Goal: Transaction & Acquisition: Subscribe to service/newsletter

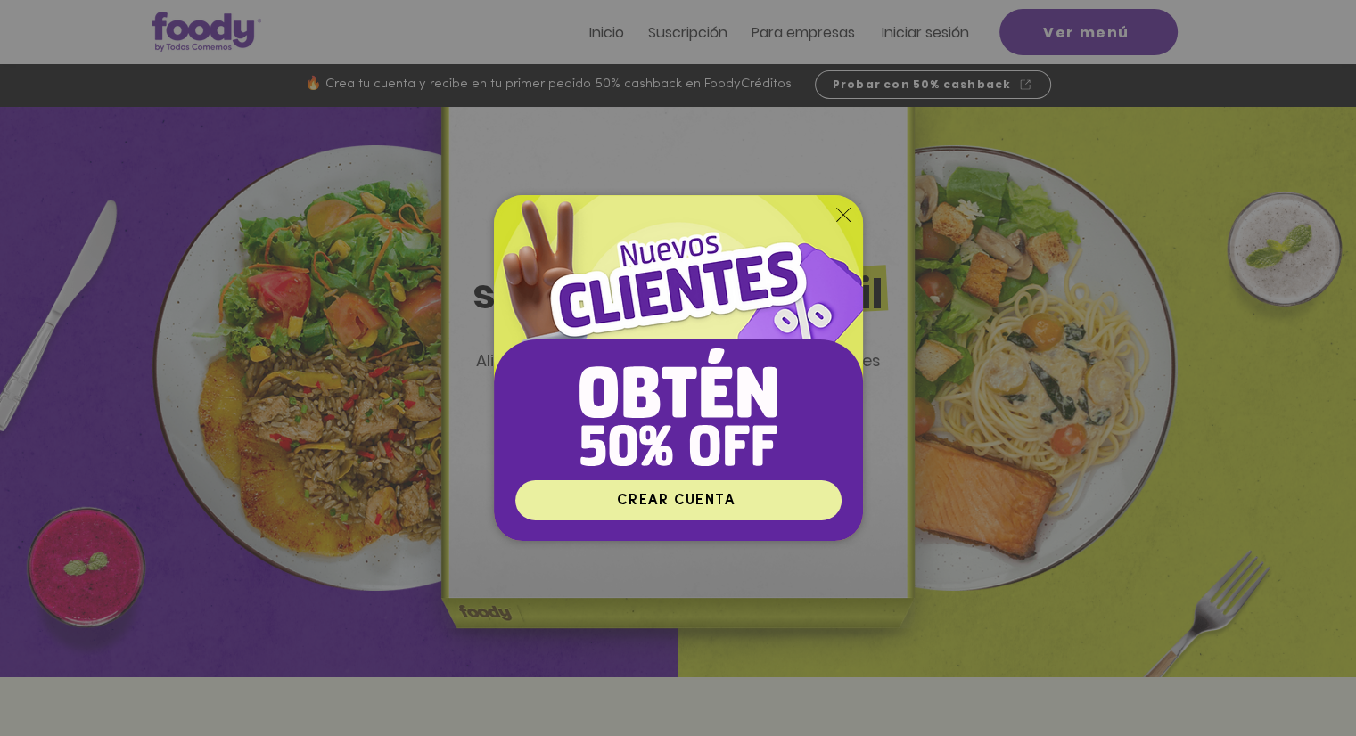
click at [624, 516] on span "CREAR CUENTA" at bounding box center [678, 500] width 321 height 35
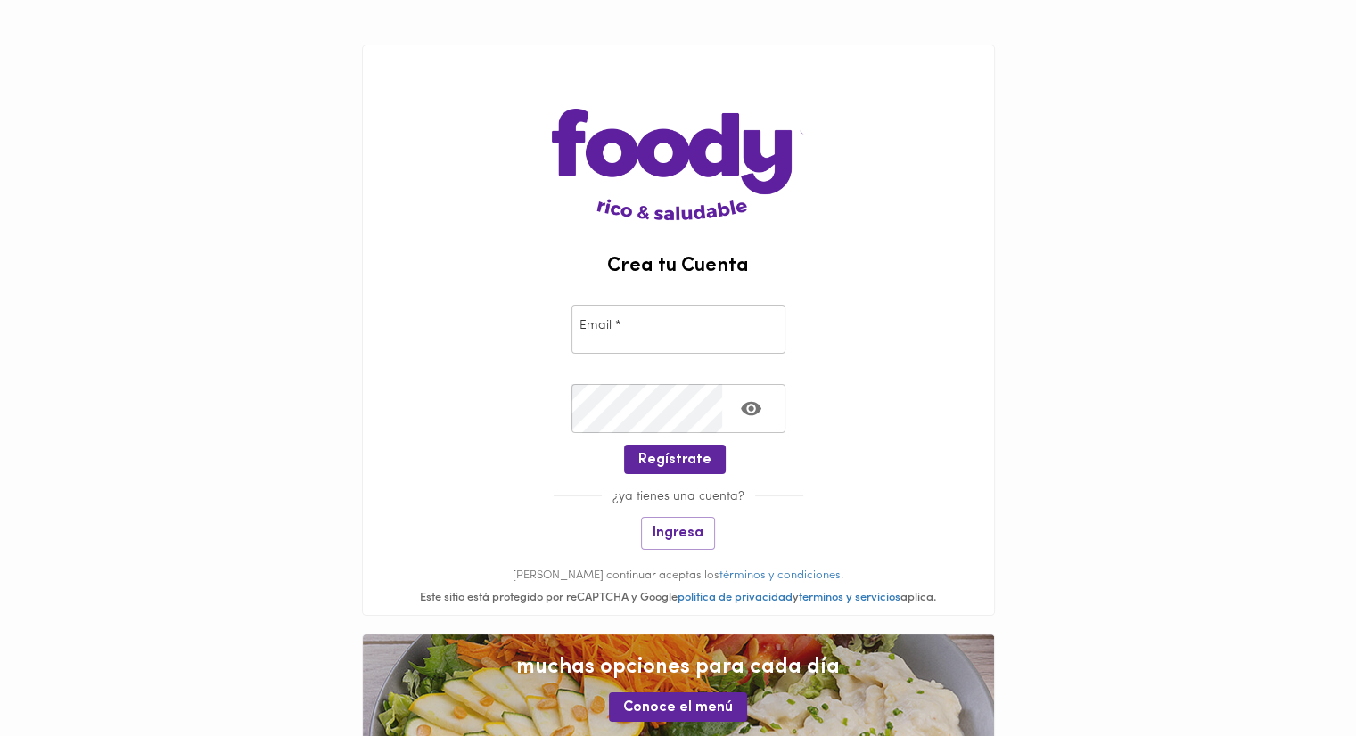
click at [681, 345] on input "email" at bounding box center [678, 329] width 214 height 49
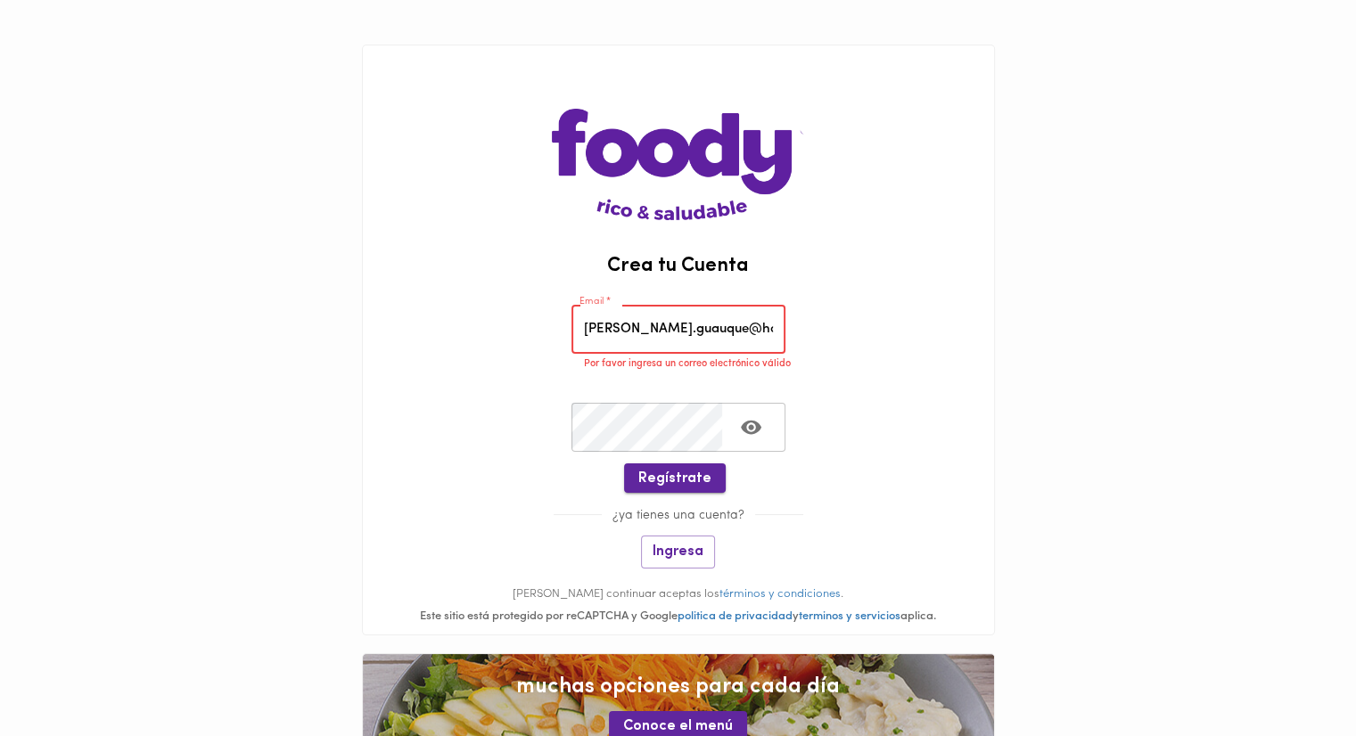
click at [662, 479] on span "Regístrate" at bounding box center [674, 479] width 73 height 17
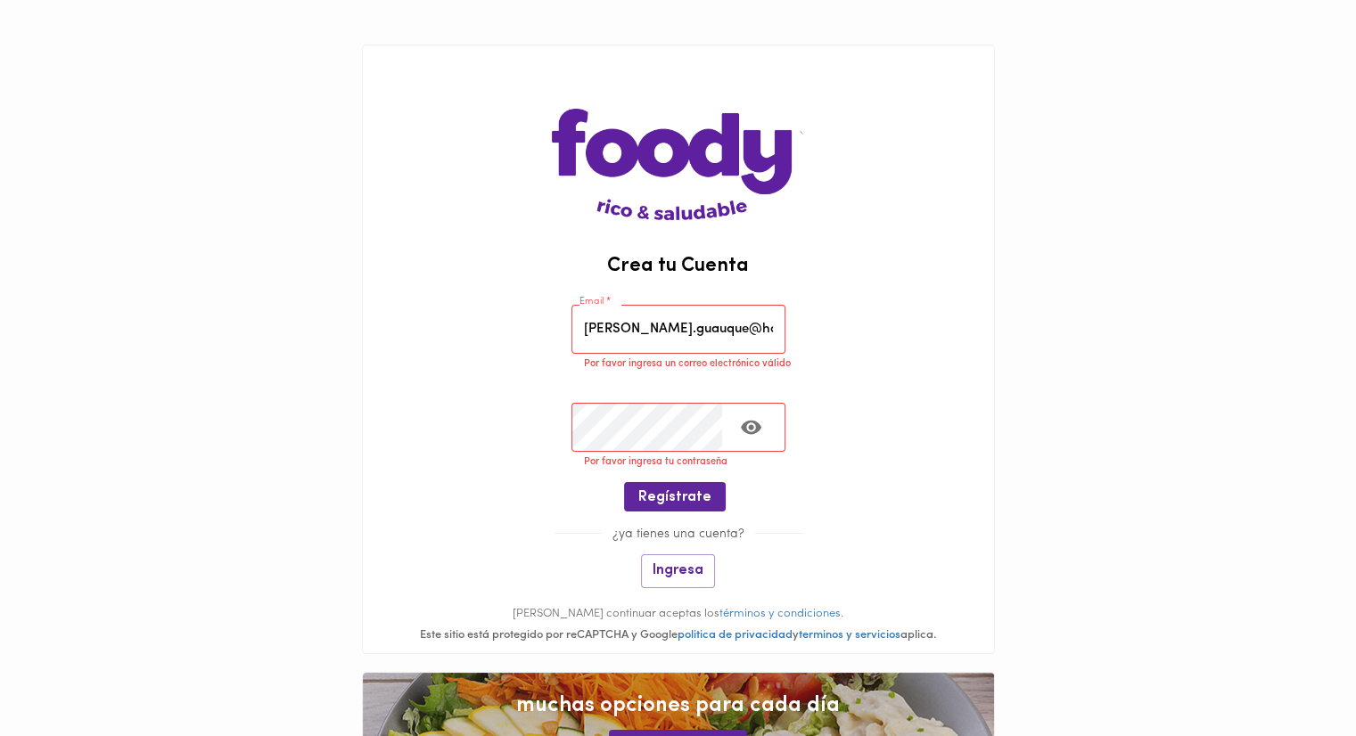
click at [750, 337] on input "santiago.guauque@hotm" at bounding box center [678, 329] width 214 height 49
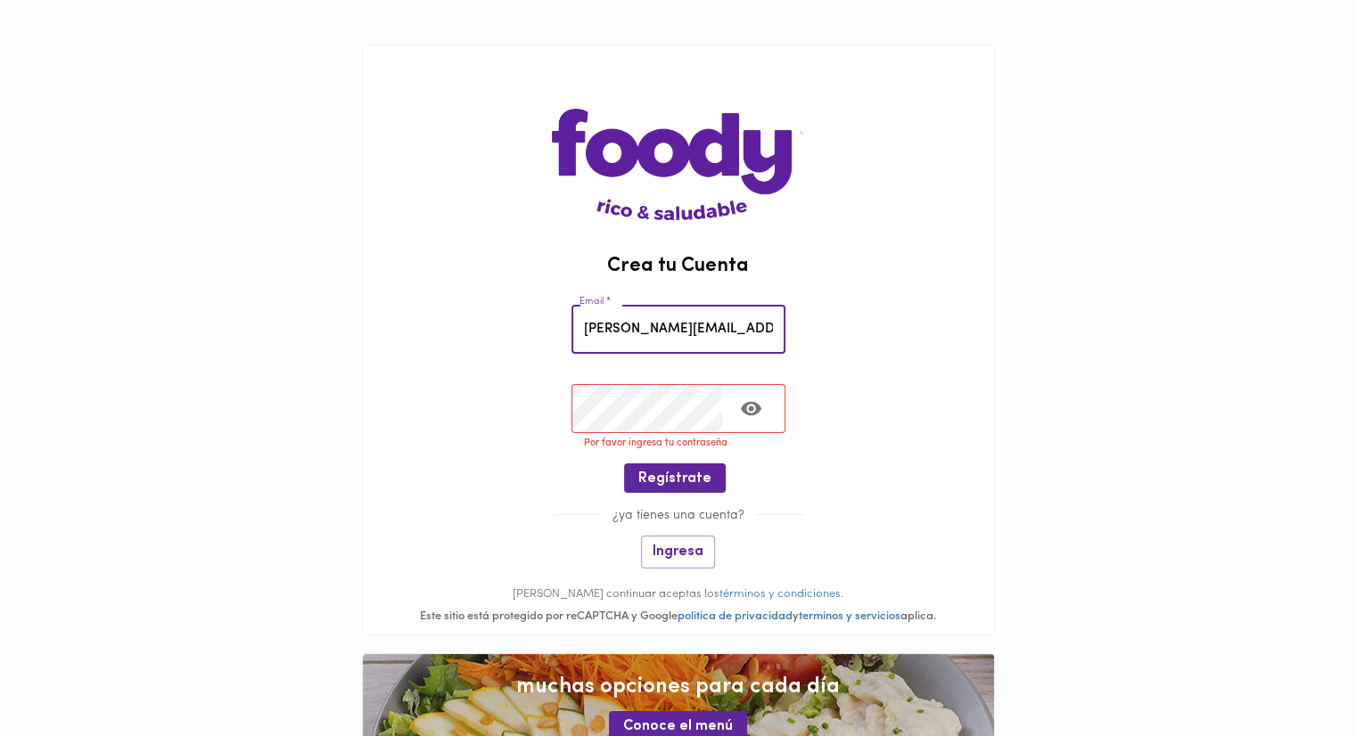
scroll to position [0, 11]
type input "santiago.guauque@hotmail.com"
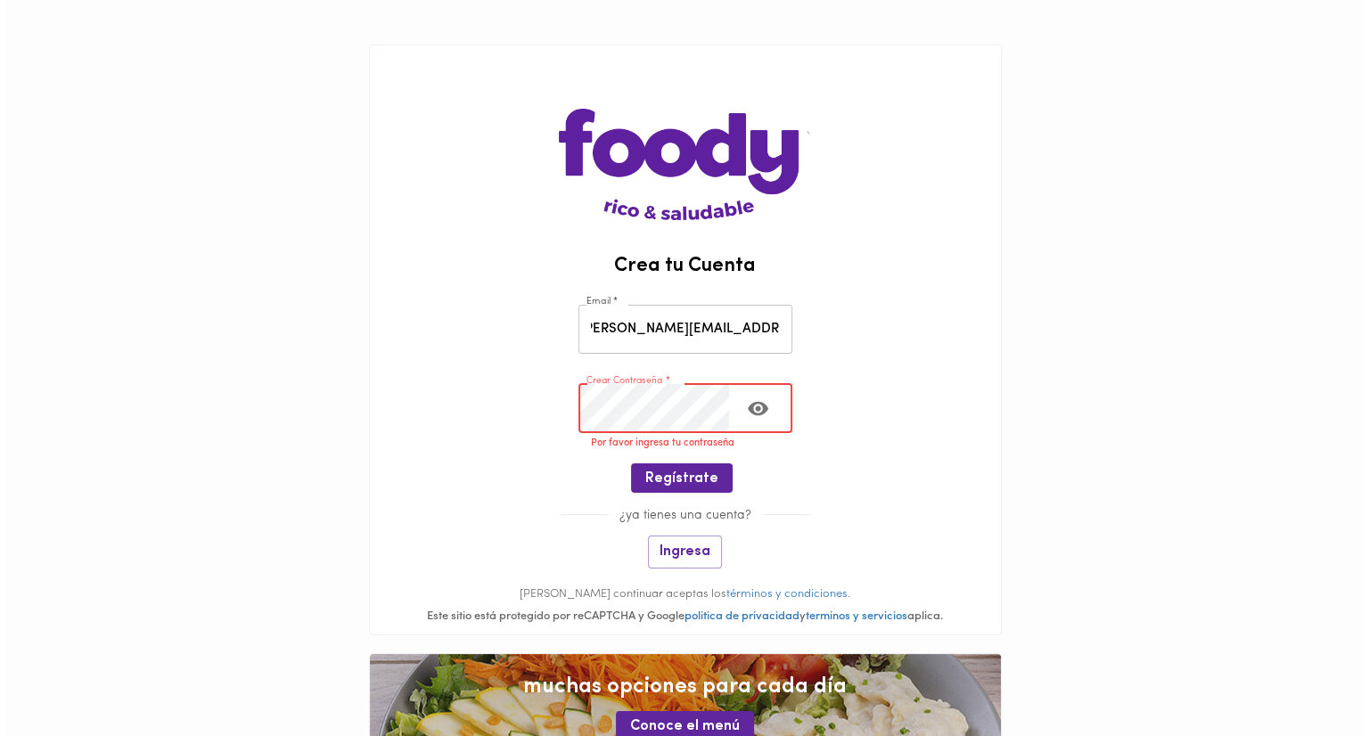
scroll to position [0, 0]
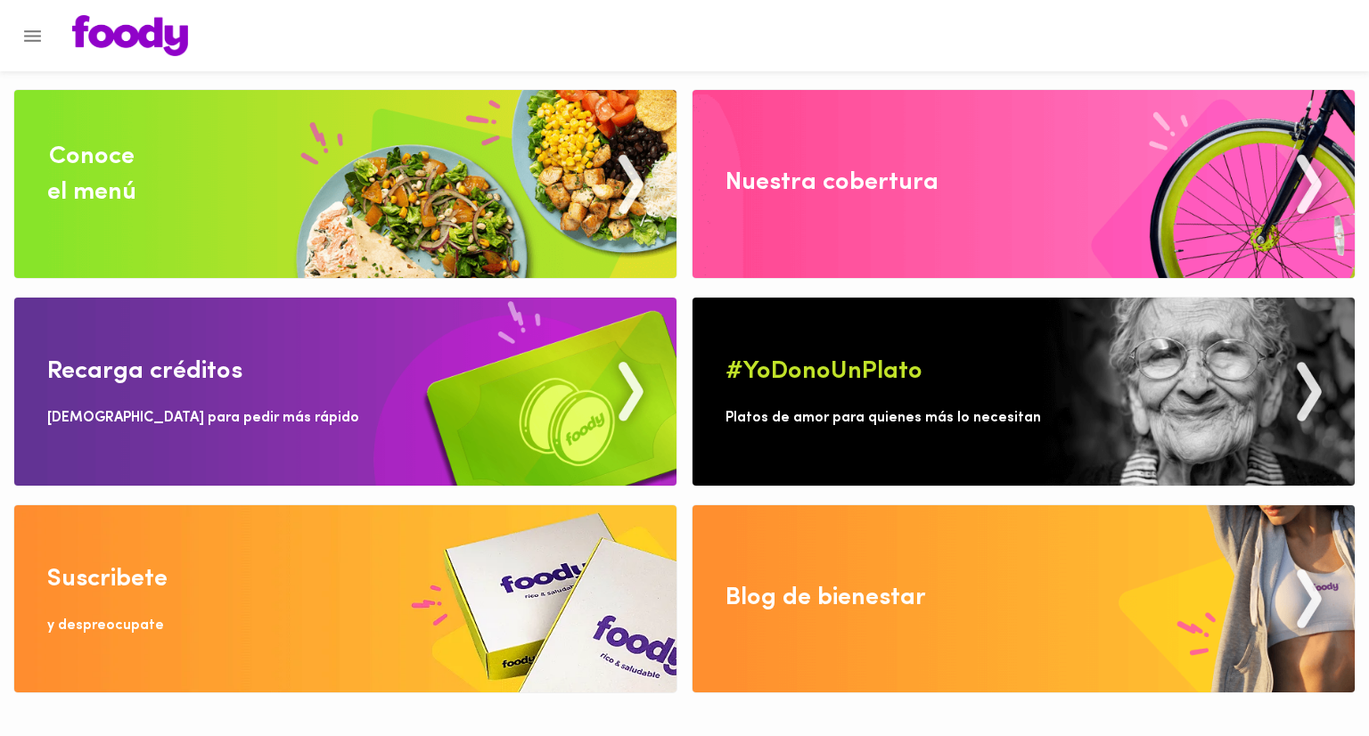
click at [762, 172] on div "Nuestra cobertura" at bounding box center [831, 183] width 213 height 36
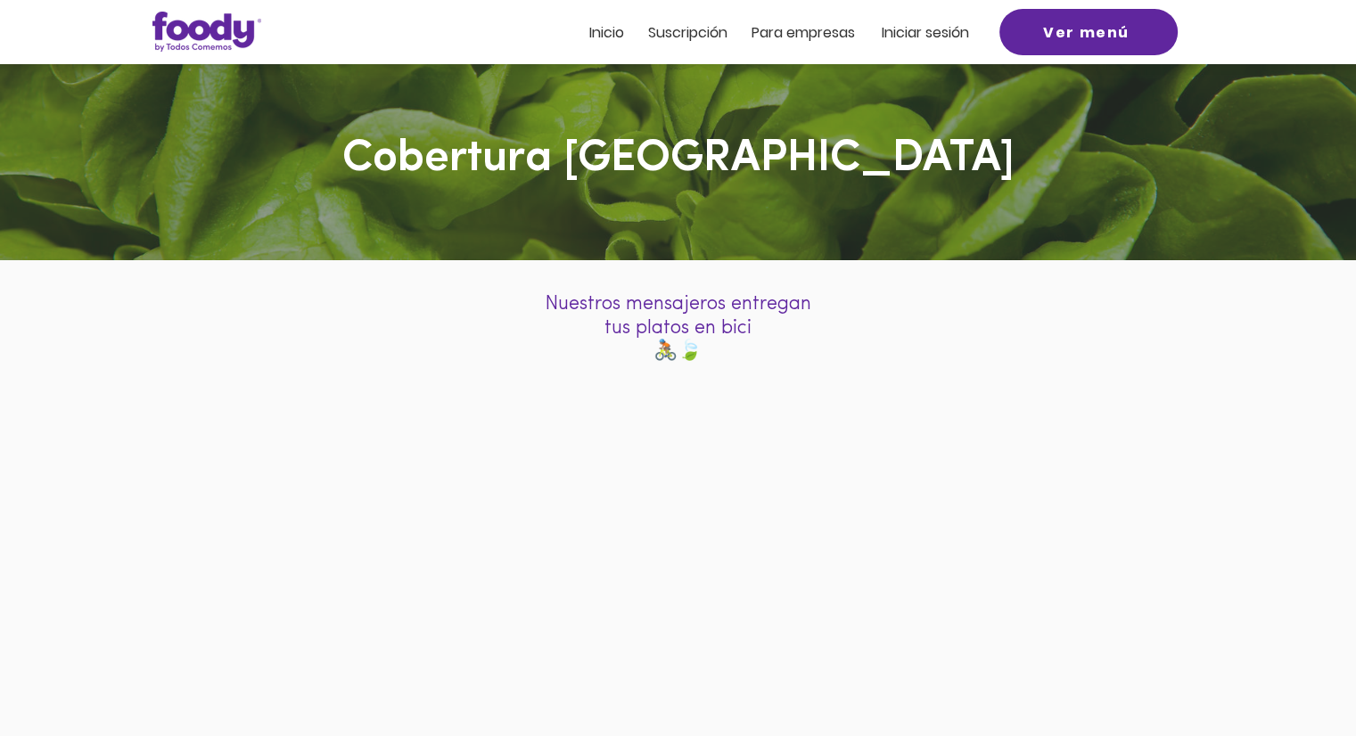
click at [589, 31] on span "Inicio" at bounding box center [606, 32] width 35 height 20
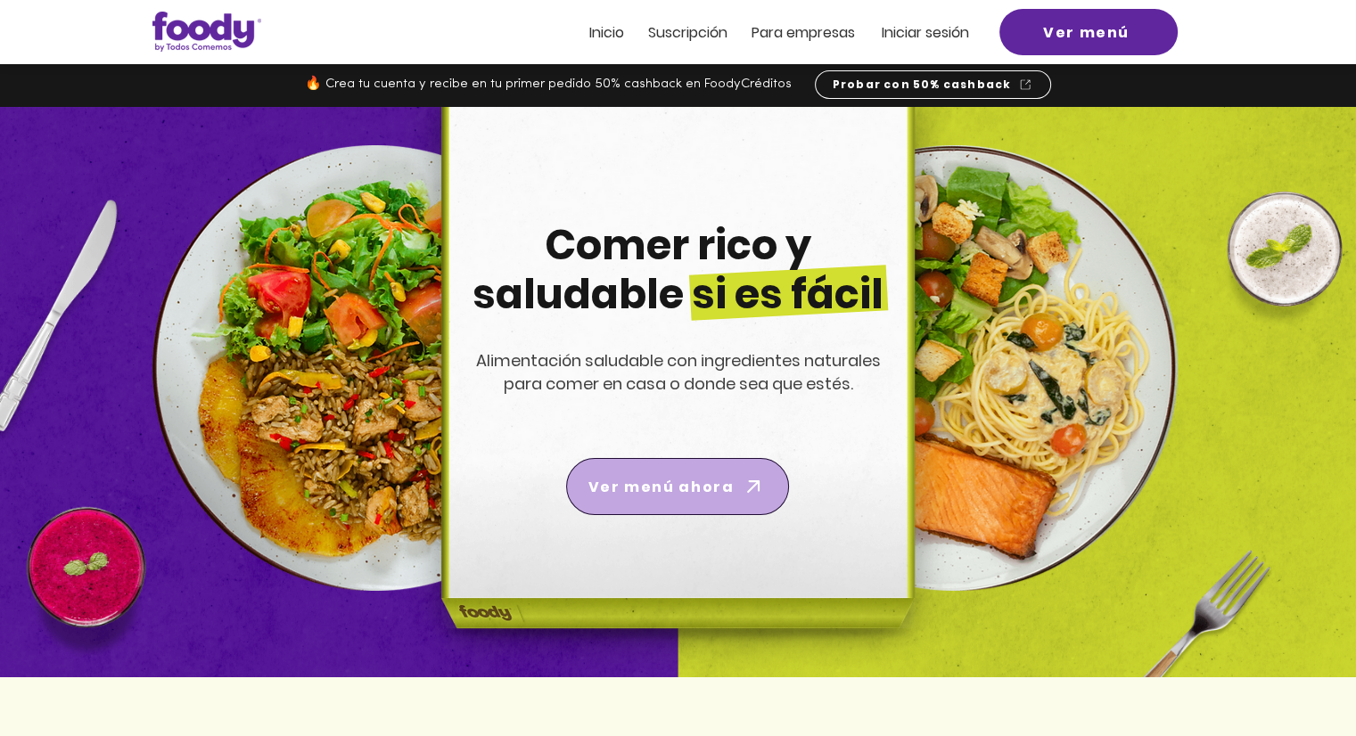
click at [703, 476] on span "Ver menú ahora" at bounding box center [660, 487] width 145 height 22
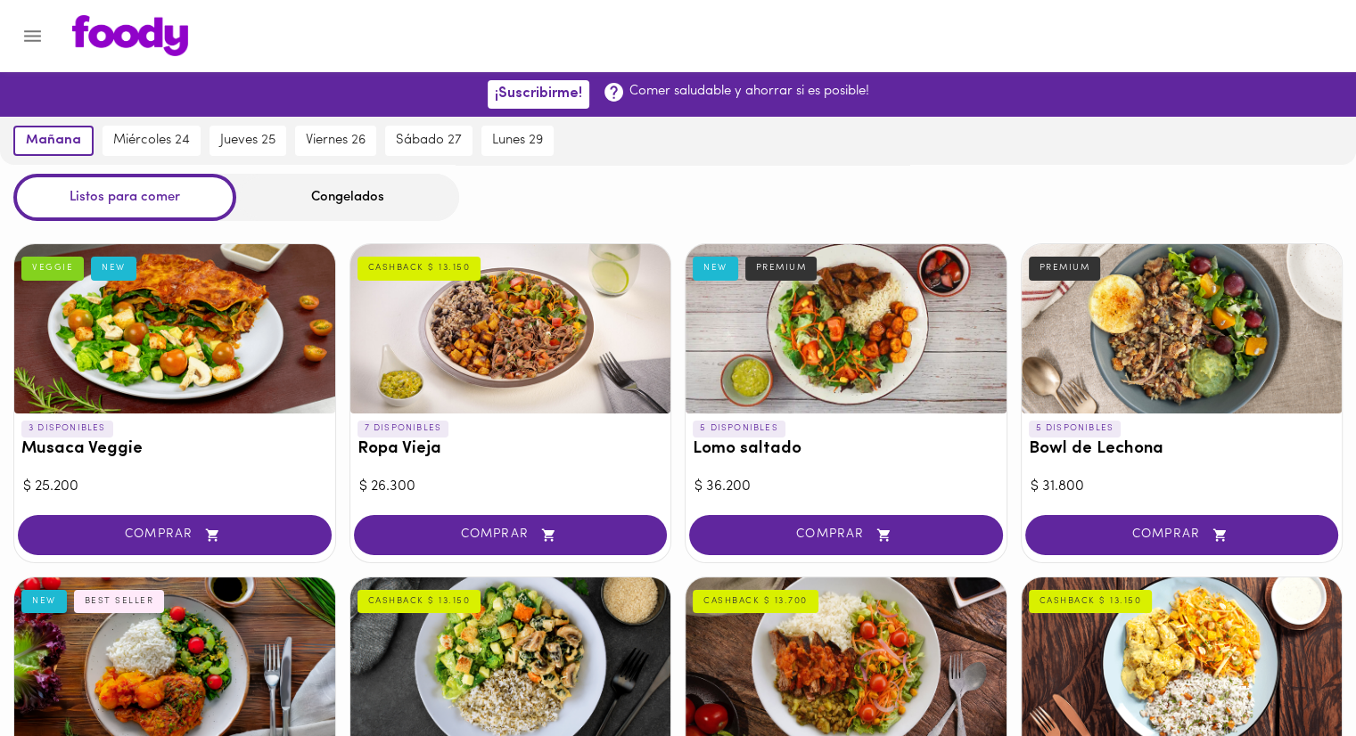
click at [382, 197] on div "Congelados" at bounding box center [347, 197] width 223 height 47
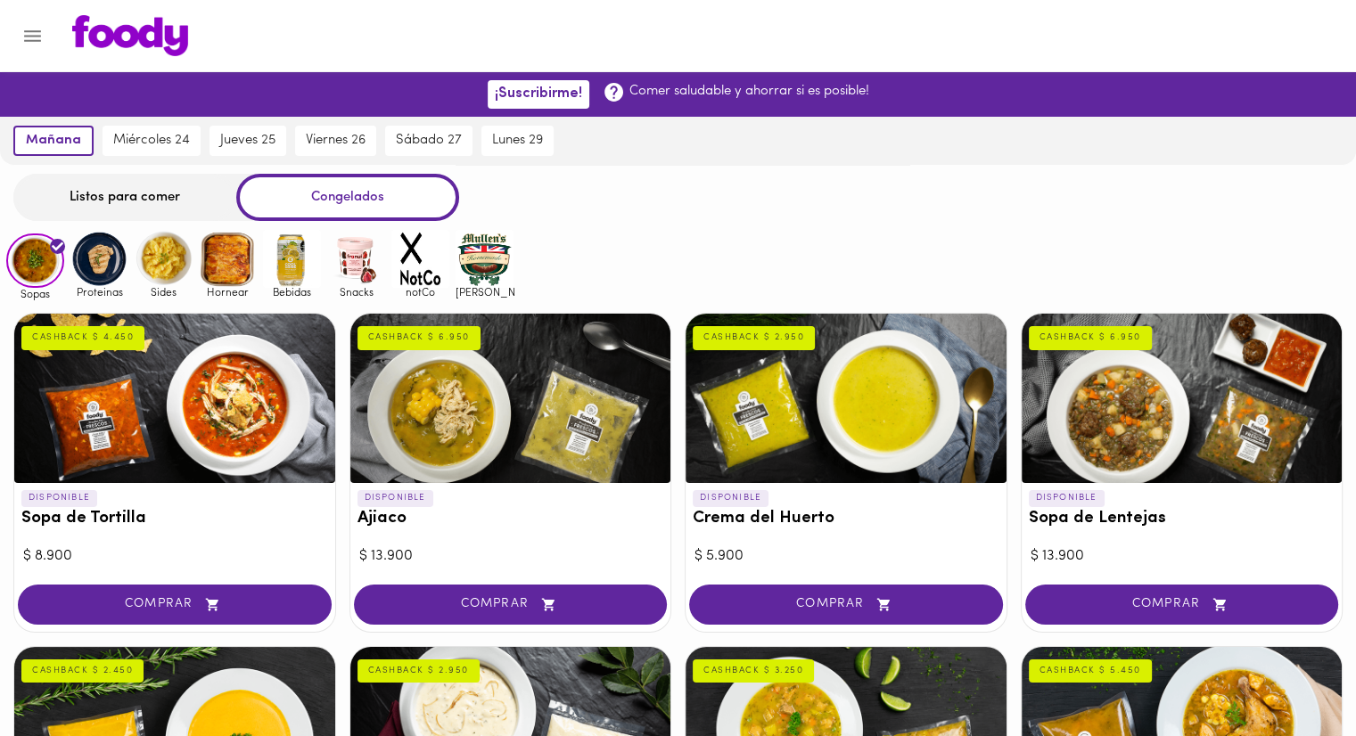
click at [95, 258] on img at bounding box center [99, 259] width 58 height 58
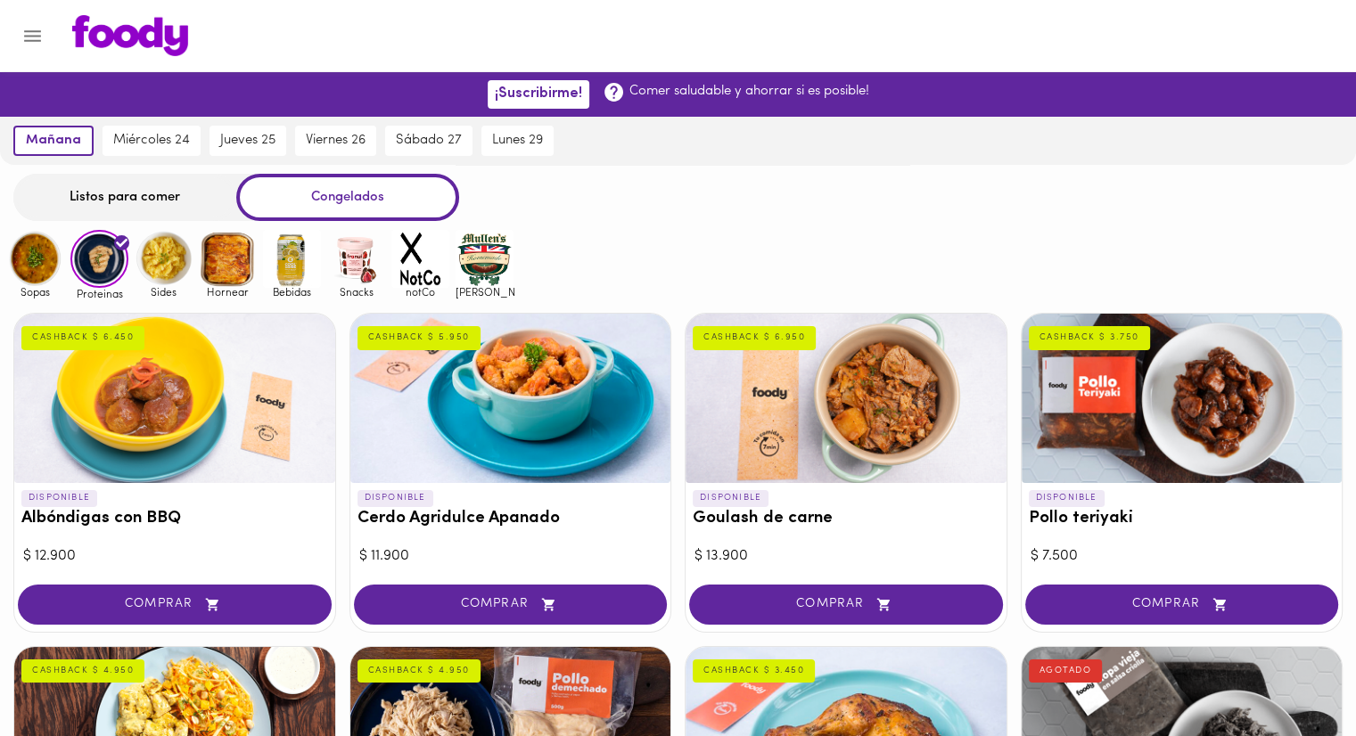
click at [161, 275] on img at bounding box center [164, 259] width 58 height 58
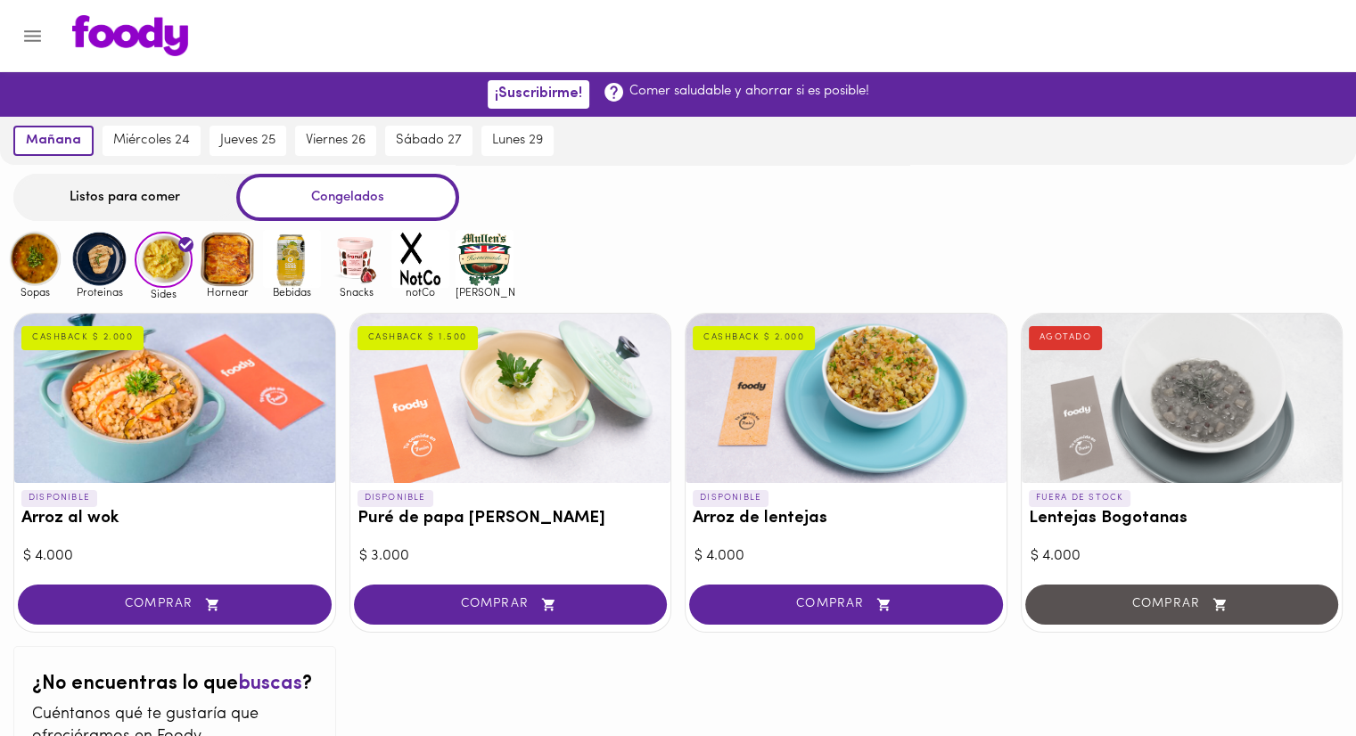
click at [210, 251] on img at bounding box center [228, 259] width 58 height 58
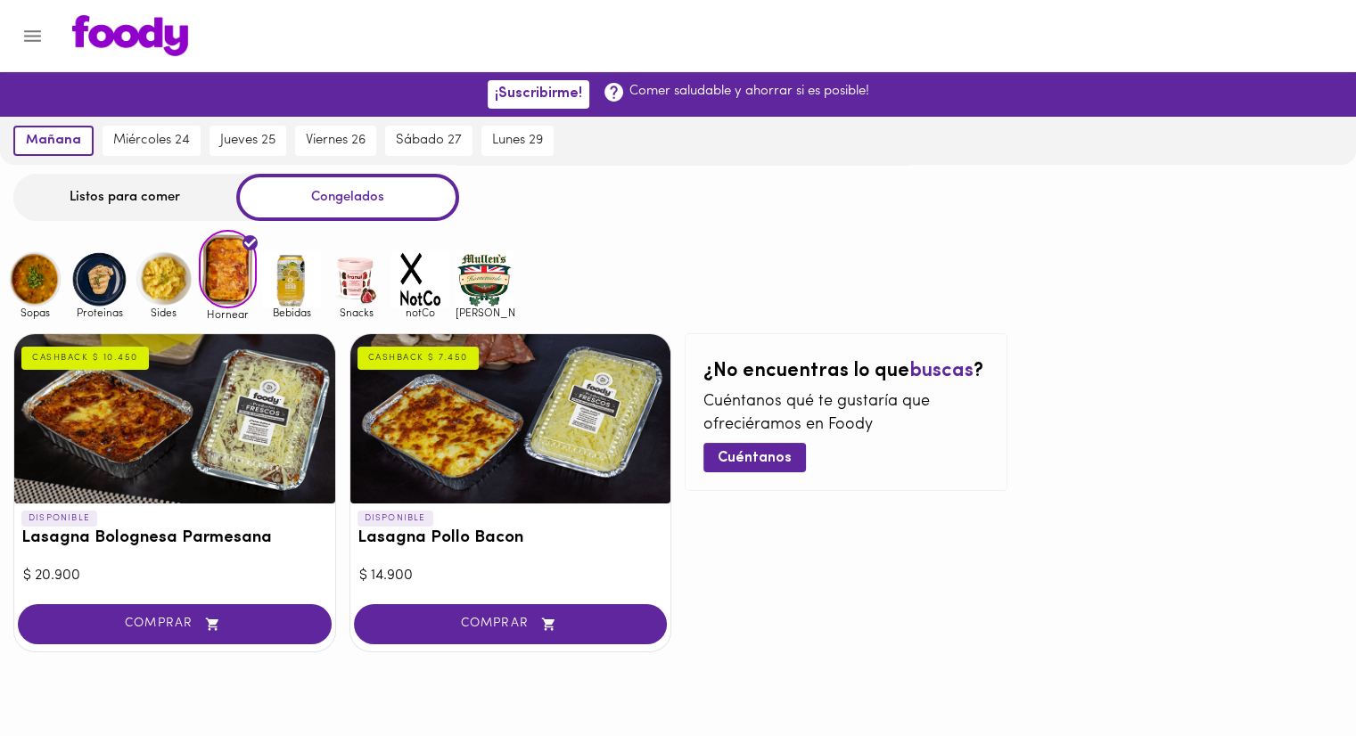
click at [307, 287] on img at bounding box center [292, 279] width 58 height 58
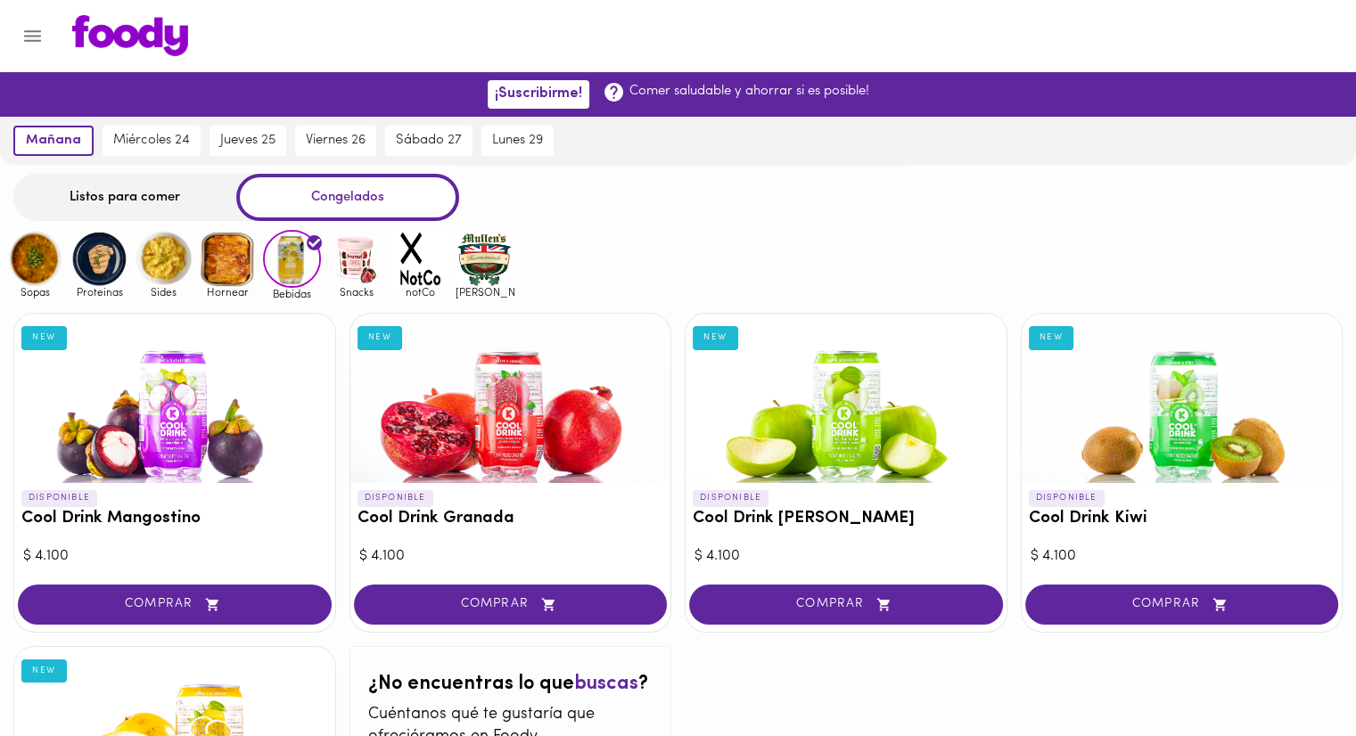
click at [357, 266] on img at bounding box center [356, 259] width 58 height 58
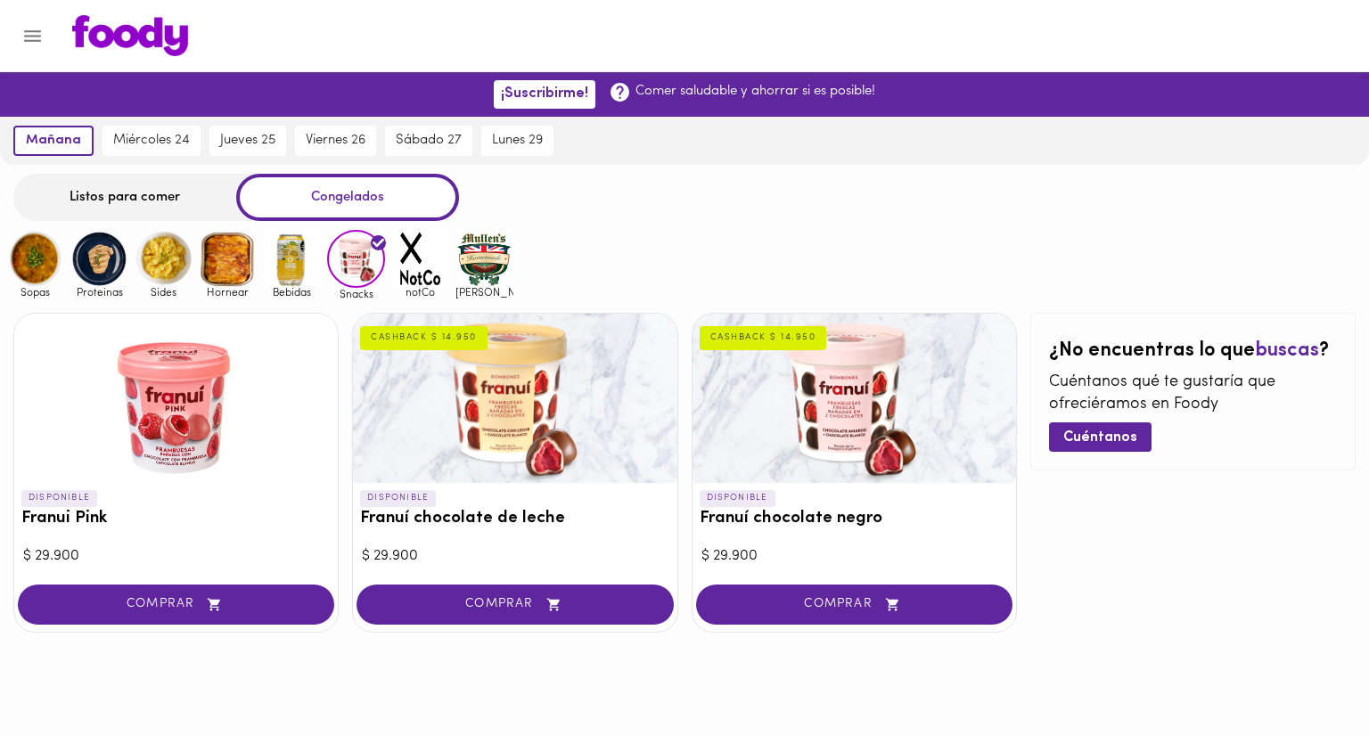
click at [413, 258] on img at bounding box center [420, 259] width 58 height 58
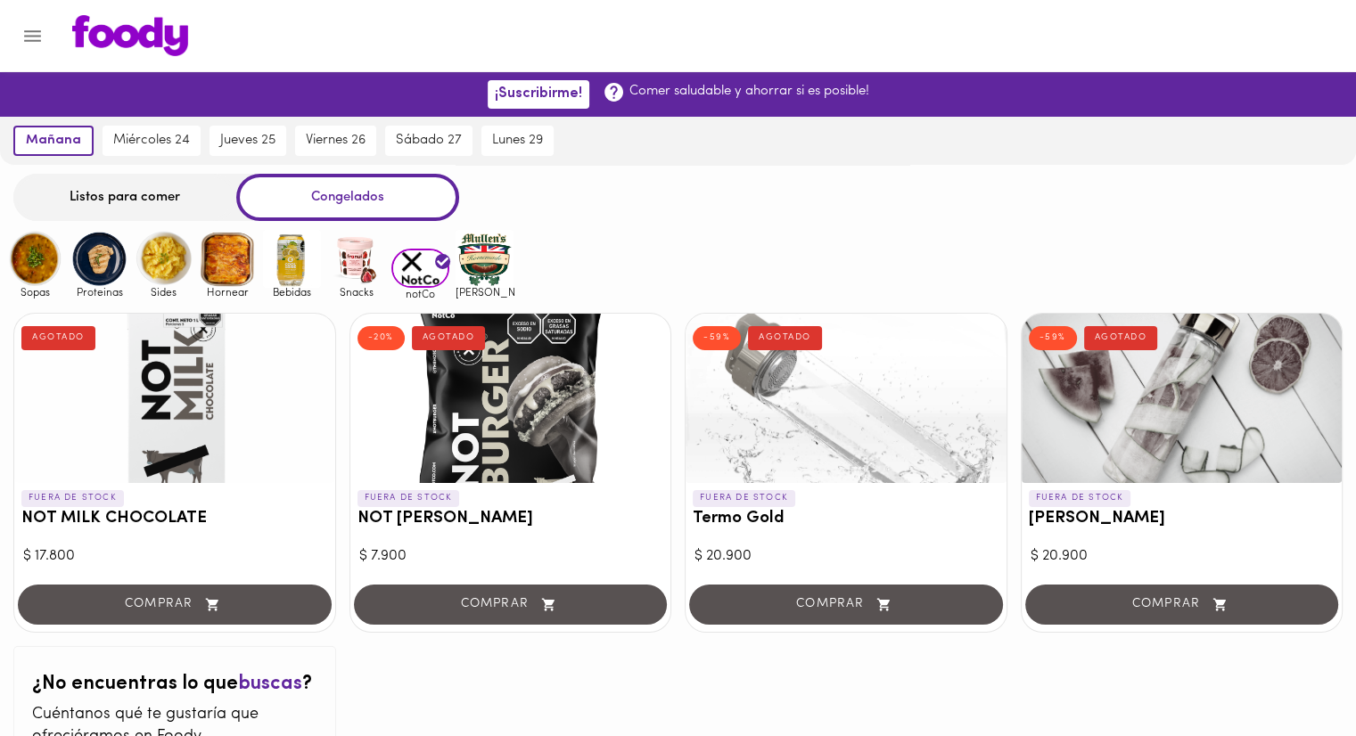
click at [507, 258] on img at bounding box center [484, 259] width 58 height 58
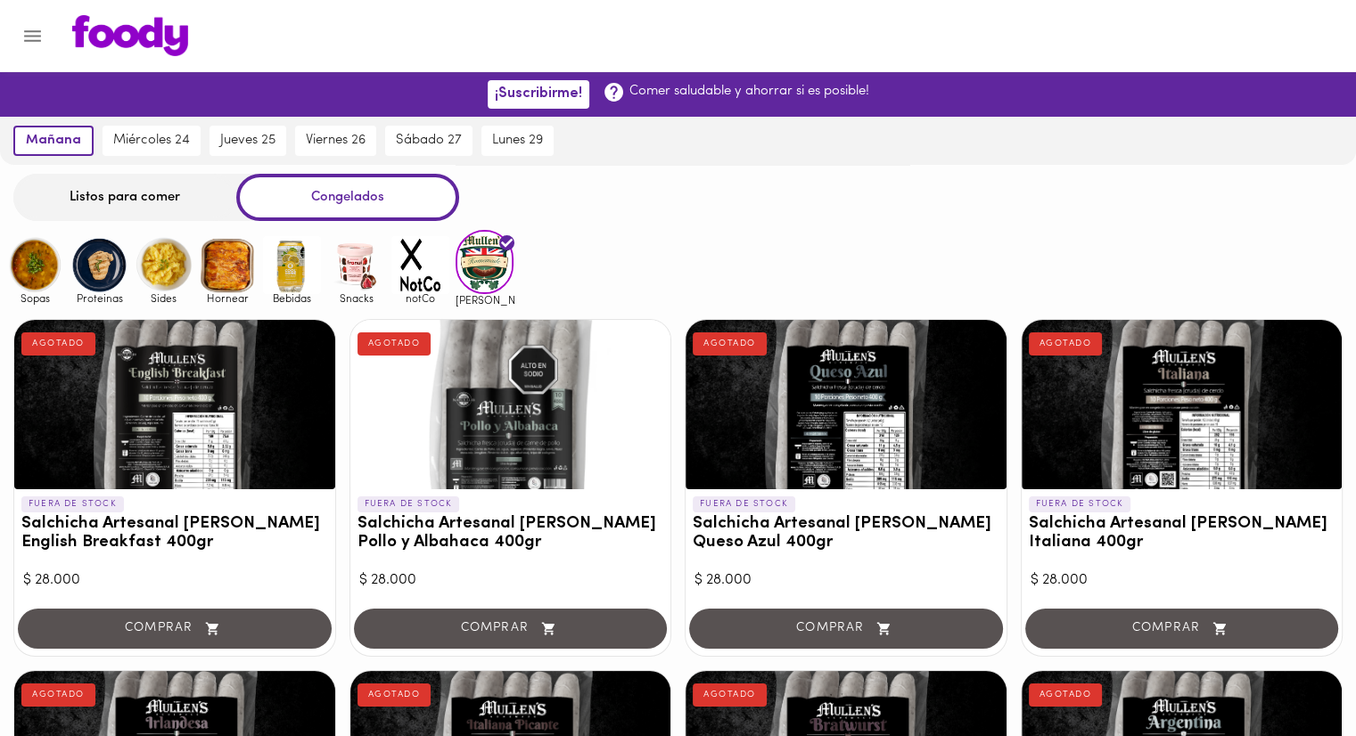
click at [41, 33] on icon "Menu" at bounding box center [32, 36] width 22 height 22
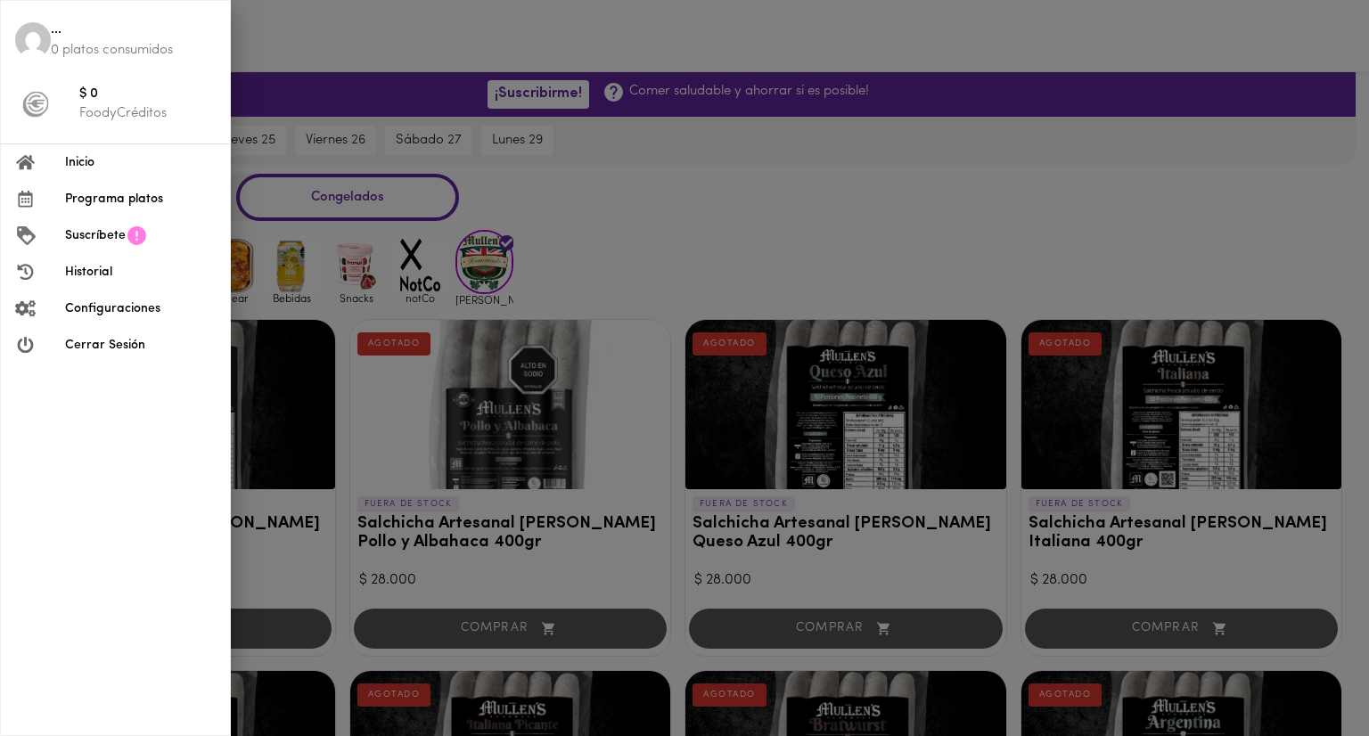
click at [128, 204] on span "Programa platos" at bounding box center [140, 199] width 151 height 19
click at [110, 240] on span "Suscríbete" at bounding box center [95, 235] width 61 height 19
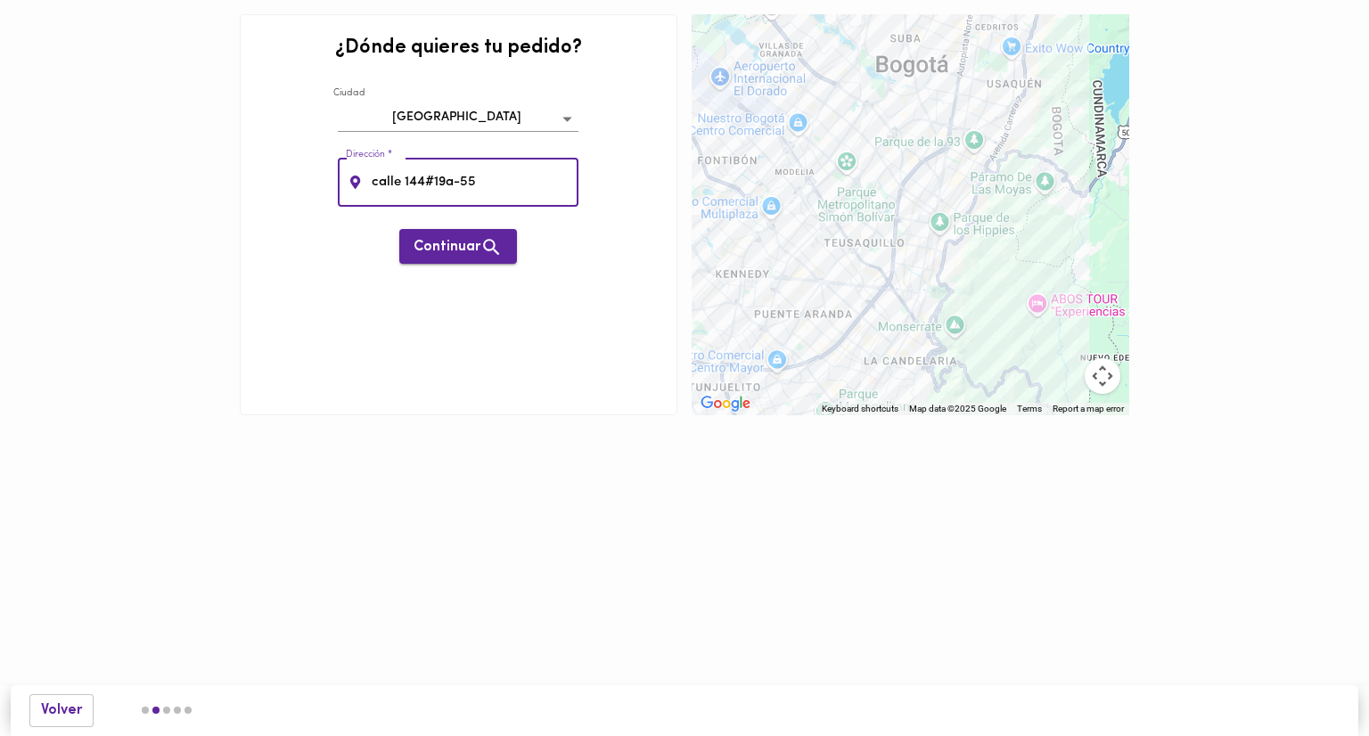
type input "calle 144#19a-55"
click at [462, 253] on span "Continuar" at bounding box center [458, 247] width 89 height 22
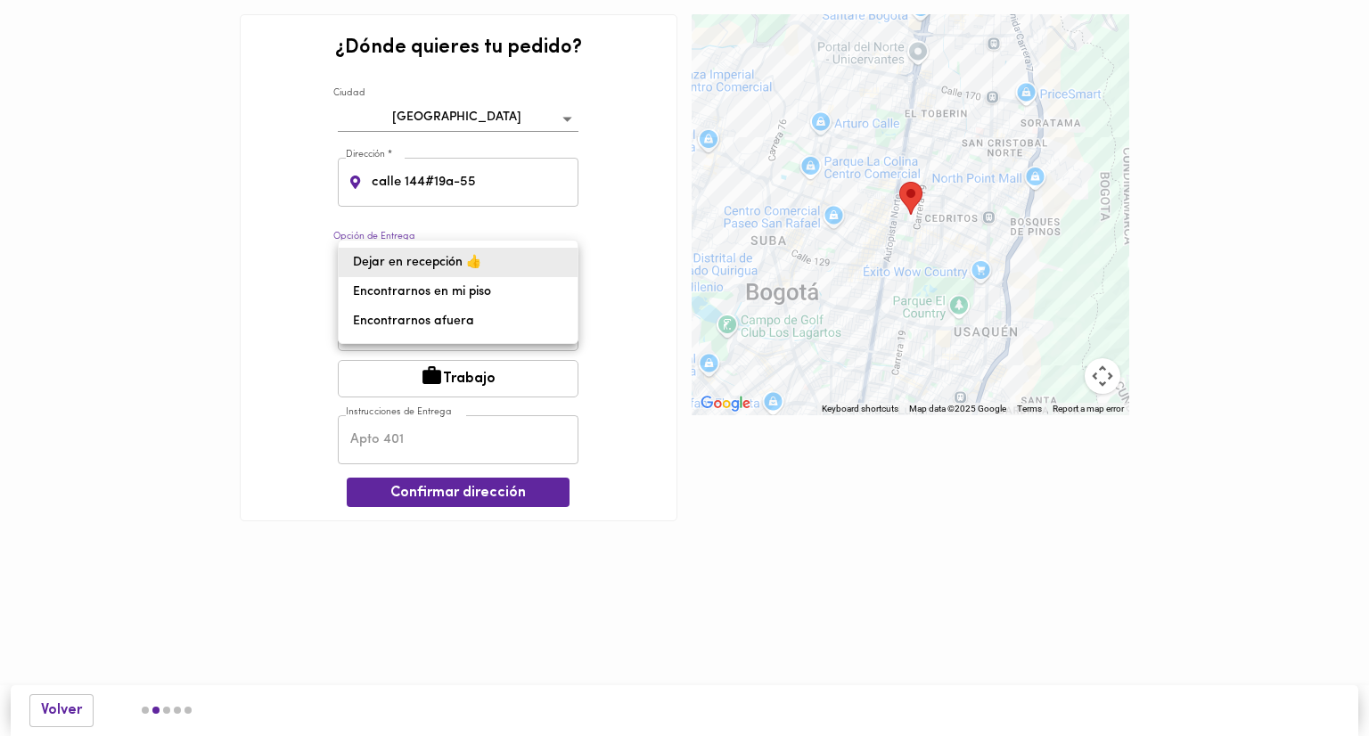
click at [463, 260] on body "¿Dónde quieres tu pedido? [GEOGRAPHIC_DATA] bogota Dirección * [STREET_ADDRESS]…" at bounding box center [684, 287] width 1369 height 575
click at [418, 265] on li "Dejar en recepción 👍" at bounding box center [458, 262] width 239 height 29
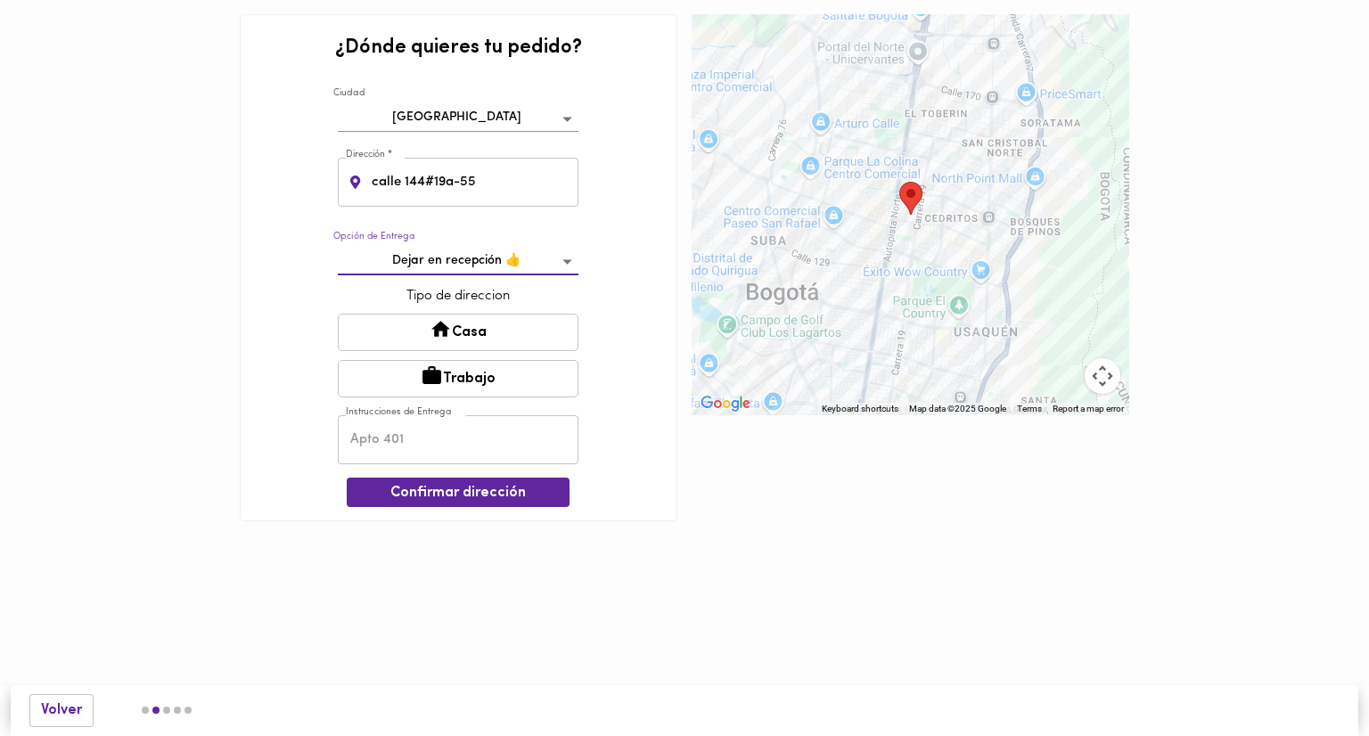
click at [482, 325] on button "Casa" at bounding box center [458, 332] width 241 height 37
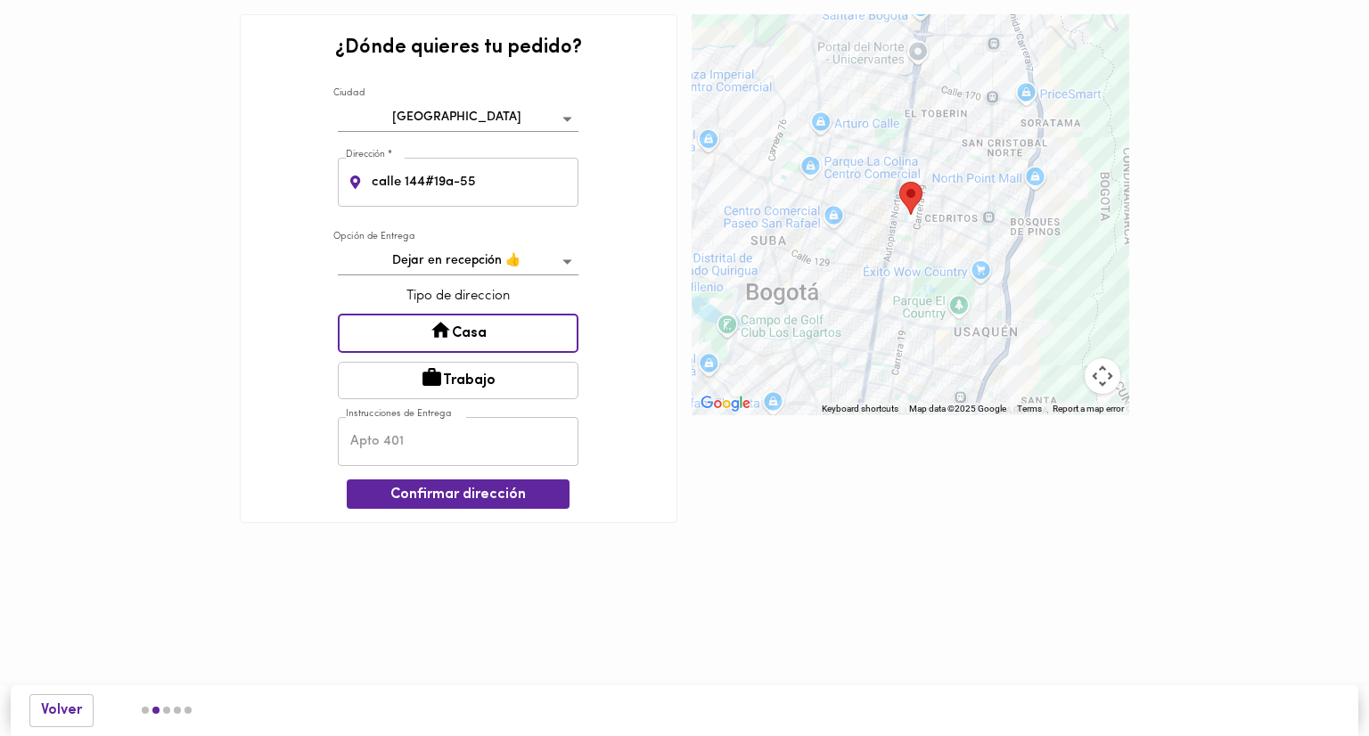
click at [421, 444] on input "text" at bounding box center [458, 441] width 241 height 49
type input "apto 501"
click at [455, 494] on span "Confirmar dirección" at bounding box center [458, 495] width 194 height 17
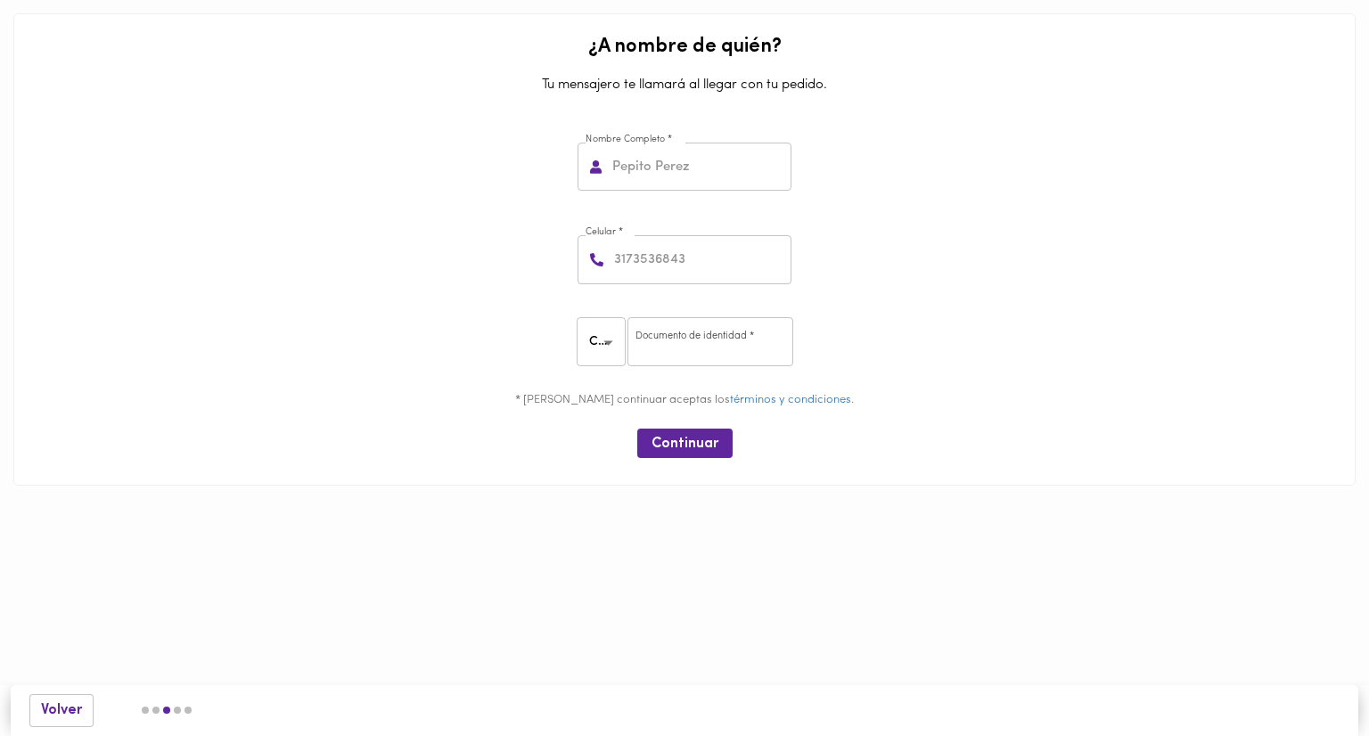
click at [643, 181] on input "text" at bounding box center [700, 167] width 183 height 49
type input "[PERSON_NAME]"
click at [665, 253] on input "number" at bounding box center [700, 259] width 181 height 49
type input "3166287877"
click at [673, 351] on input "number" at bounding box center [710, 341] width 166 height 49
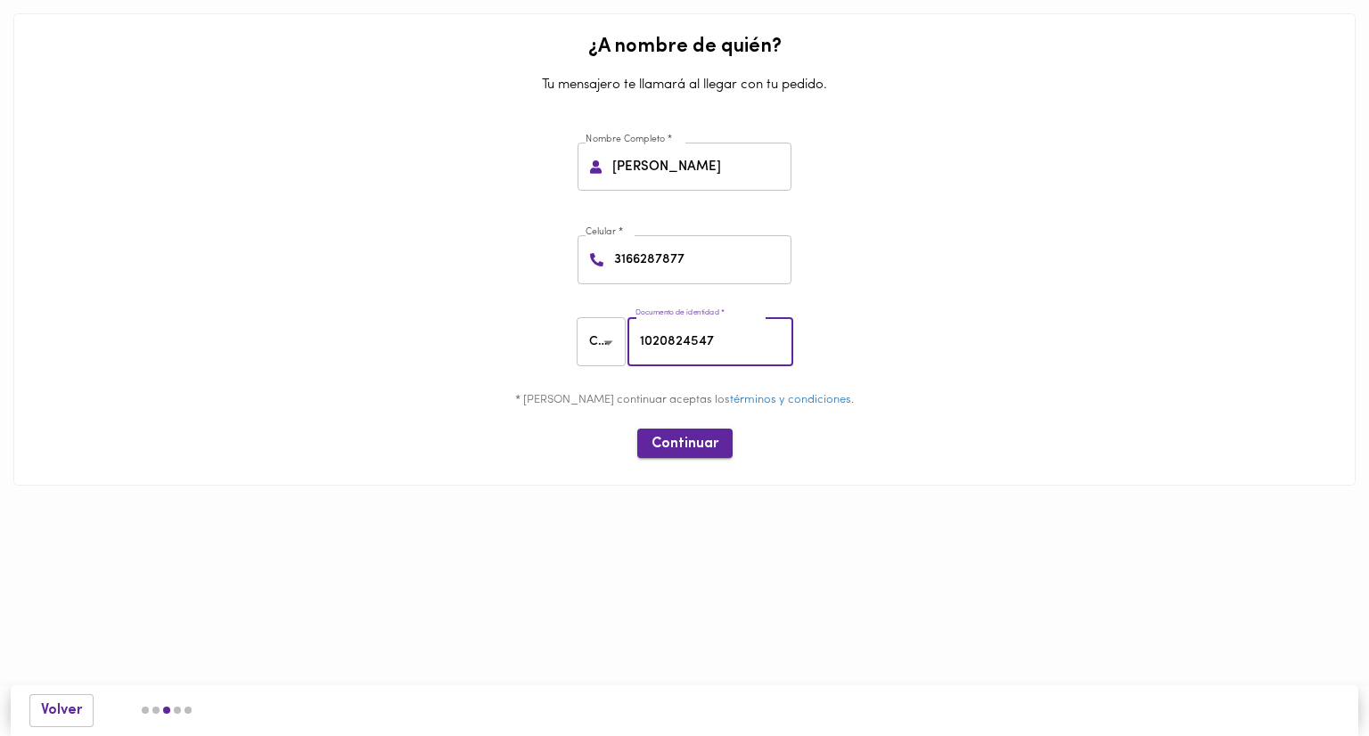
type input "1020824547"
click at [696, 455] on button "Continuar" at bounding box center [684, 443] width 95 height 29
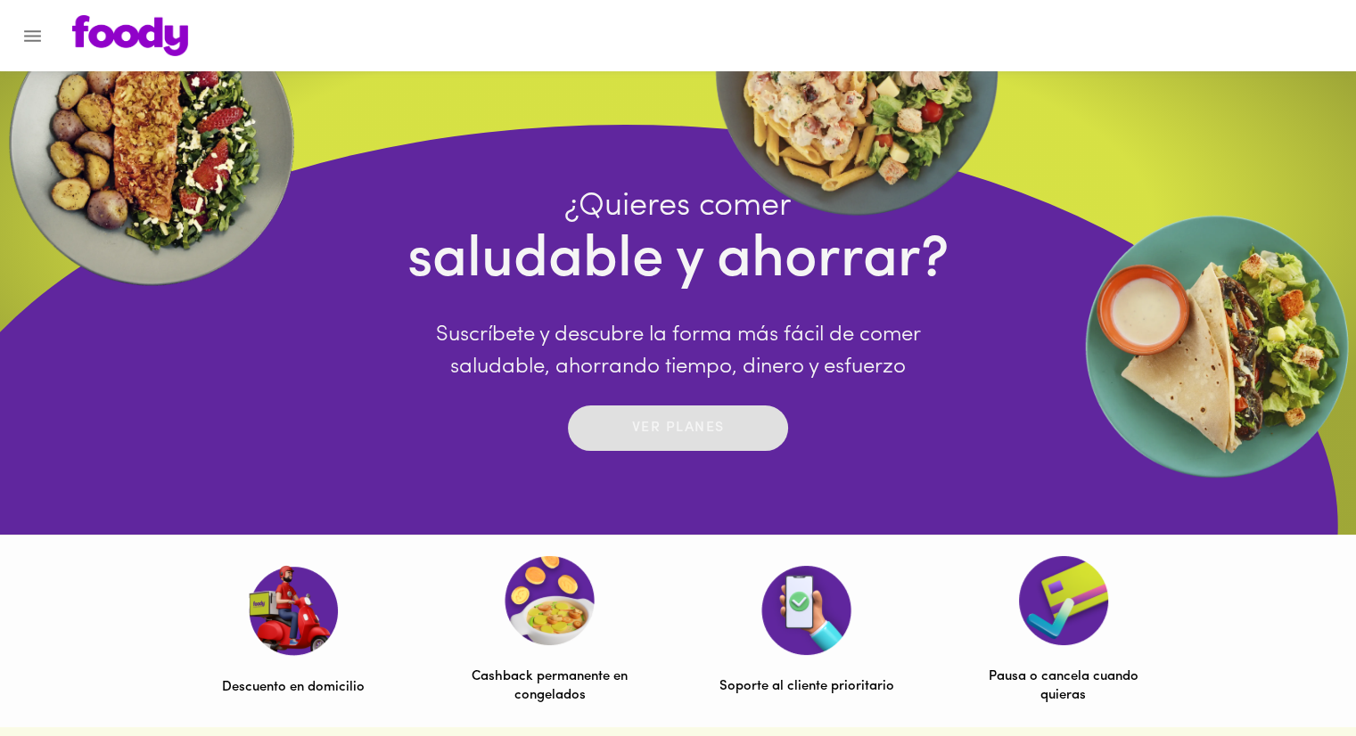
click at [674, 411] on button "Ver planes" at bounding box center [678, 428] width 220 height 45
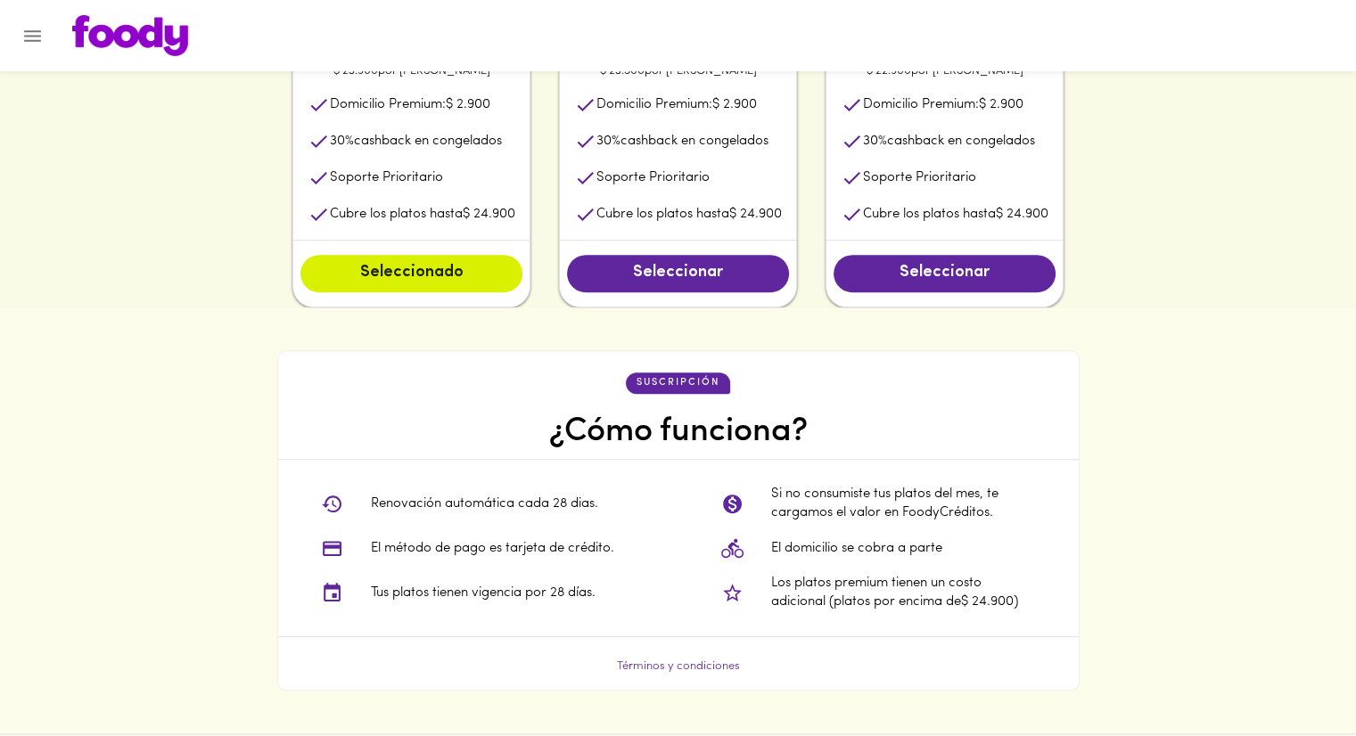
scroll to position [891, 0]
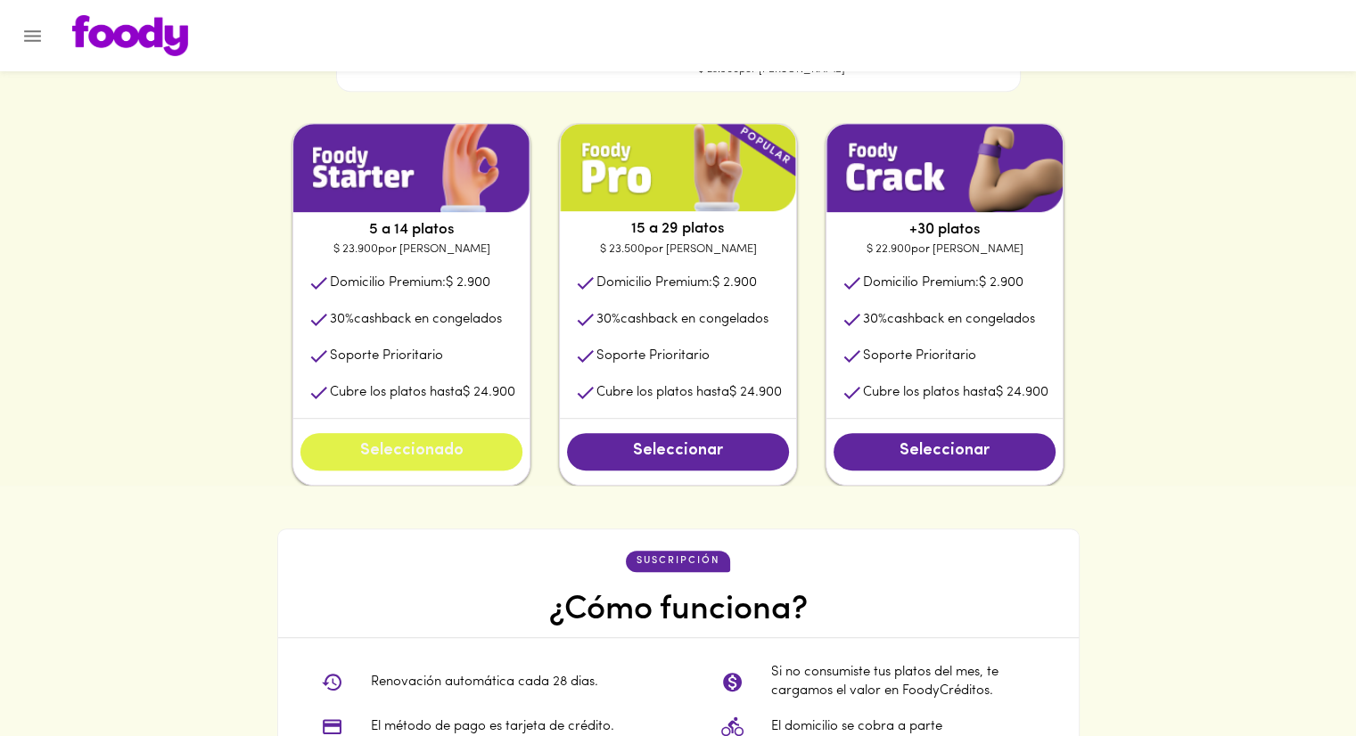
click at [395, 455] on span "Seleccionado" at bounding box center [411, 452] width 186 height 20
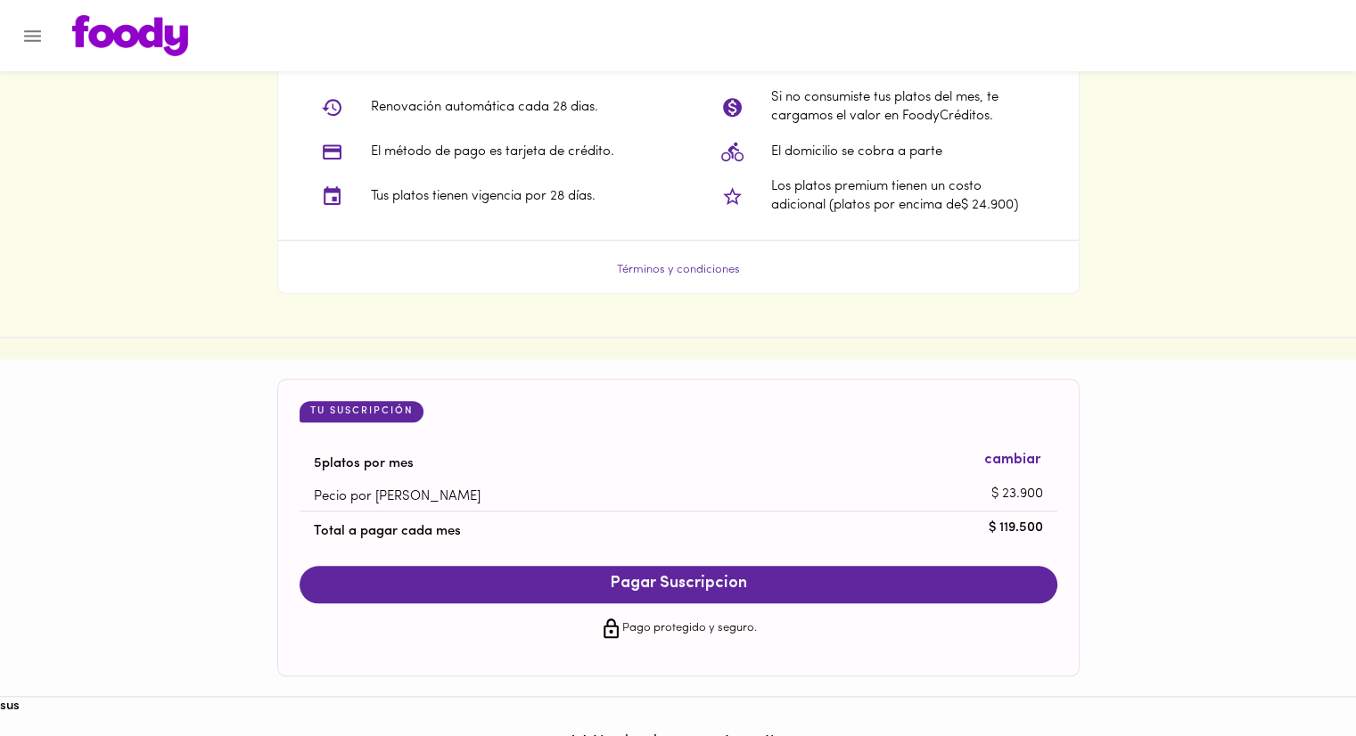
scroll to position [1614, 0]
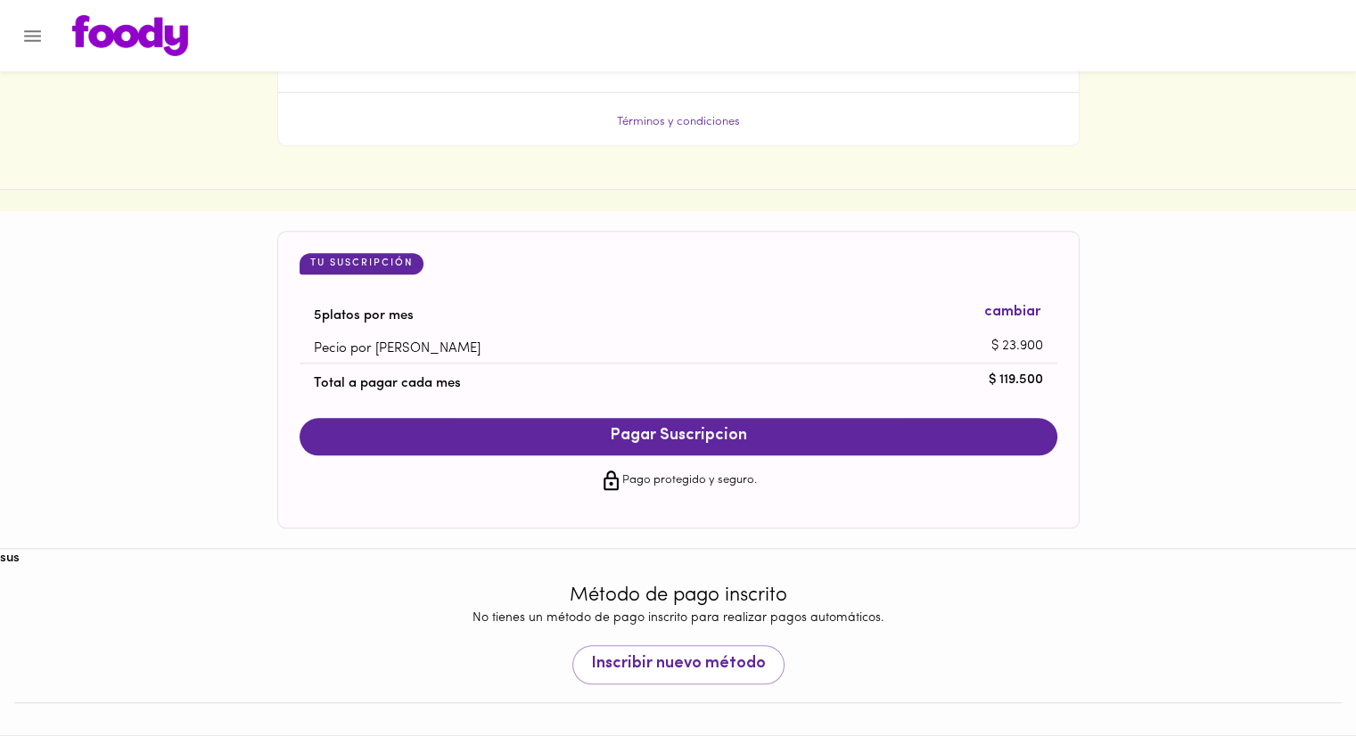
click at [774, 442] on span "Pagar Suscripcion" at bounding box center [678, 437] width 722 height 20
